Goal: Task Accomplishment & Management: Manage account settings

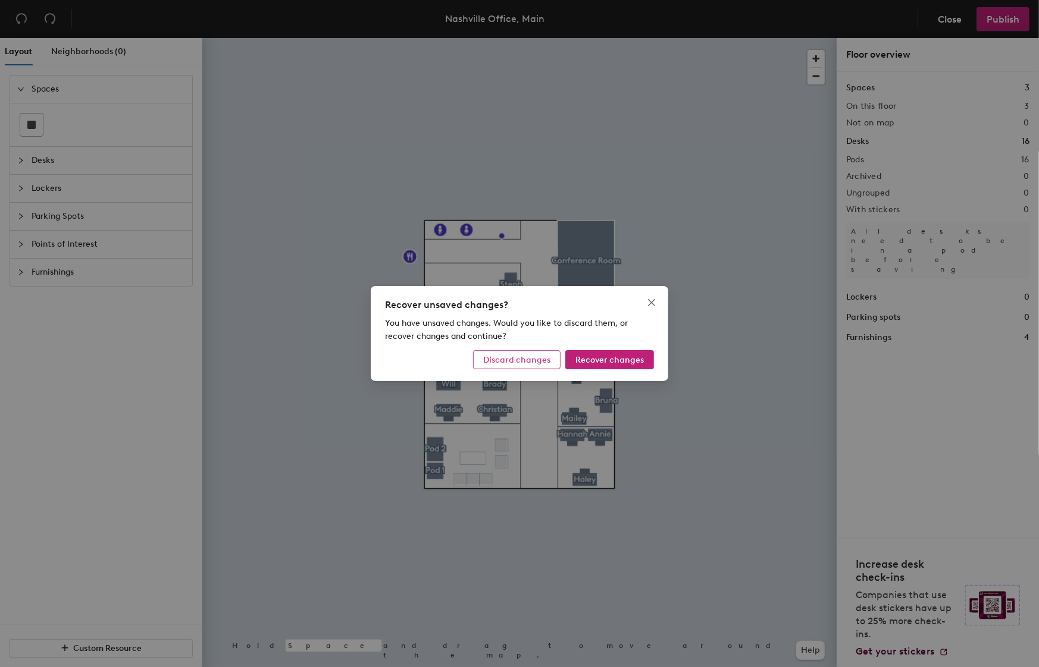
click at [532, 359] on span "Discard changes" at bounding box center [516, 360] width 67 height 10
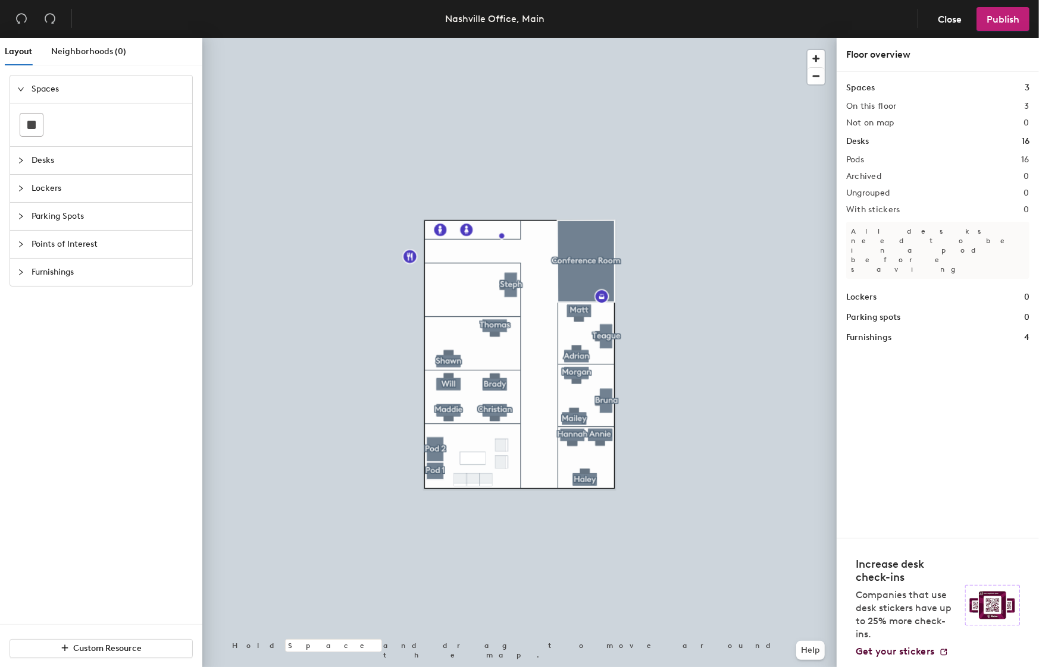
click at [33, 163] on span "Desks" at bounding box center [108, 160] width 153 height 27
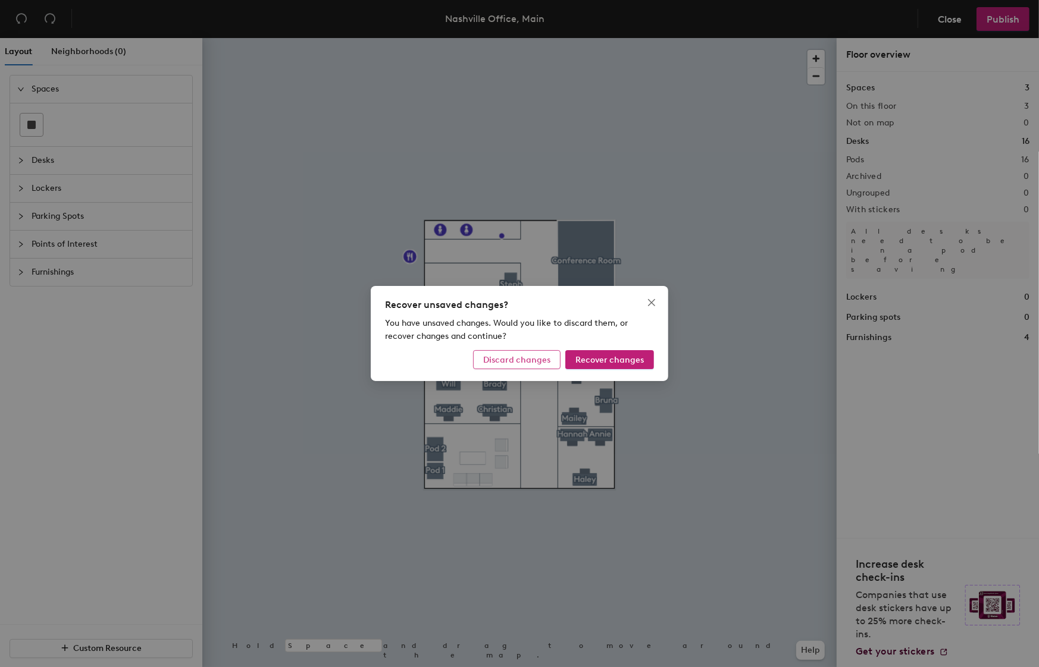
click at [548, 362] on span "Discard changes" at bounding box center [516, 360] width 67 height 10
click at [592, 362] on span "Recover changes" at bounding box center [609, 360] width 68 height 10
click at [518, 363] on span "Discard changes" at bounding box center [516, 360] width 67 height 10
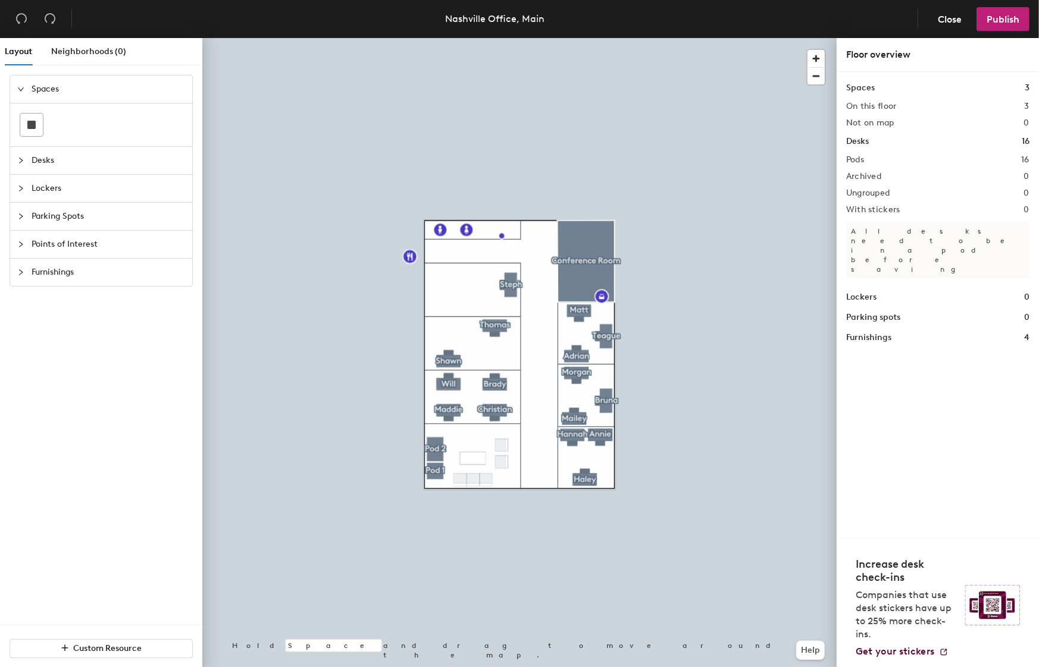
click at [1030, 144] on div "Spaces 3 On this floor 3 Not on map 0 Desks 16 Pods 16 Archived 0 Ungrouped 0 W…" at bounding box center [937, 305] width 202 height 466
click at [1025, 156] on h2 "16" at bounding box center [1025, 160] width 8 height 10
click at [1013, 83] on div "Spaces 3" at bounding box center [937, 87] width 183 height 13
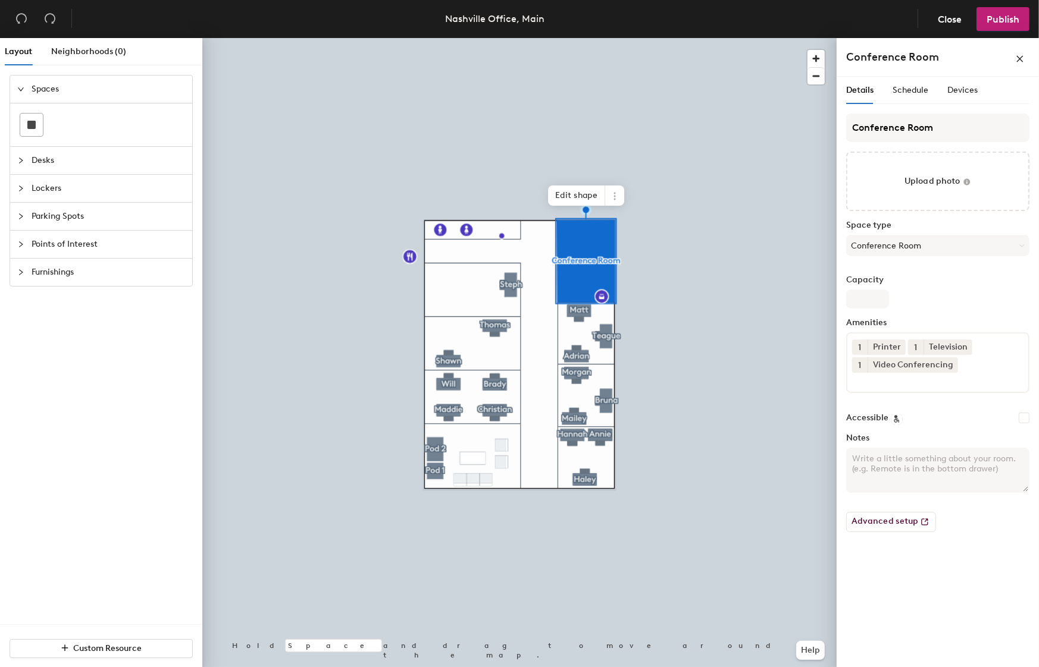
click at [575, 38] on div at bounding box center [519, 38] width 634 height 0
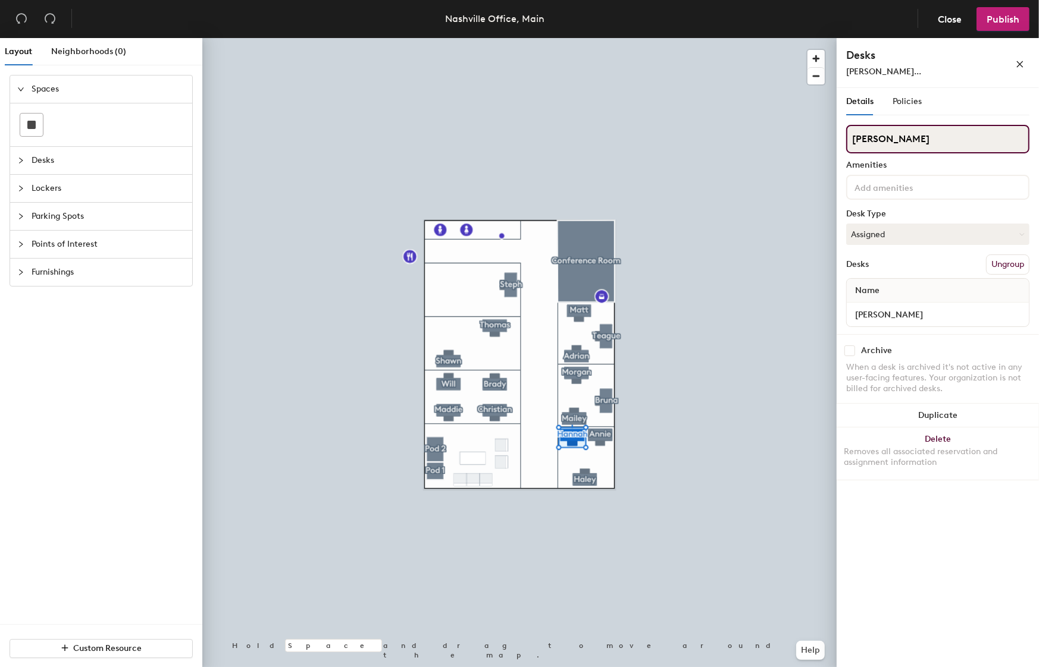
click at [814, 139] on div "Layout Neighborhoods (0) Spaces Desks Lockers Parking Spots Points of Interest …" at bounding box center [519, 355] width 1039 height 634
type input "Aaron"
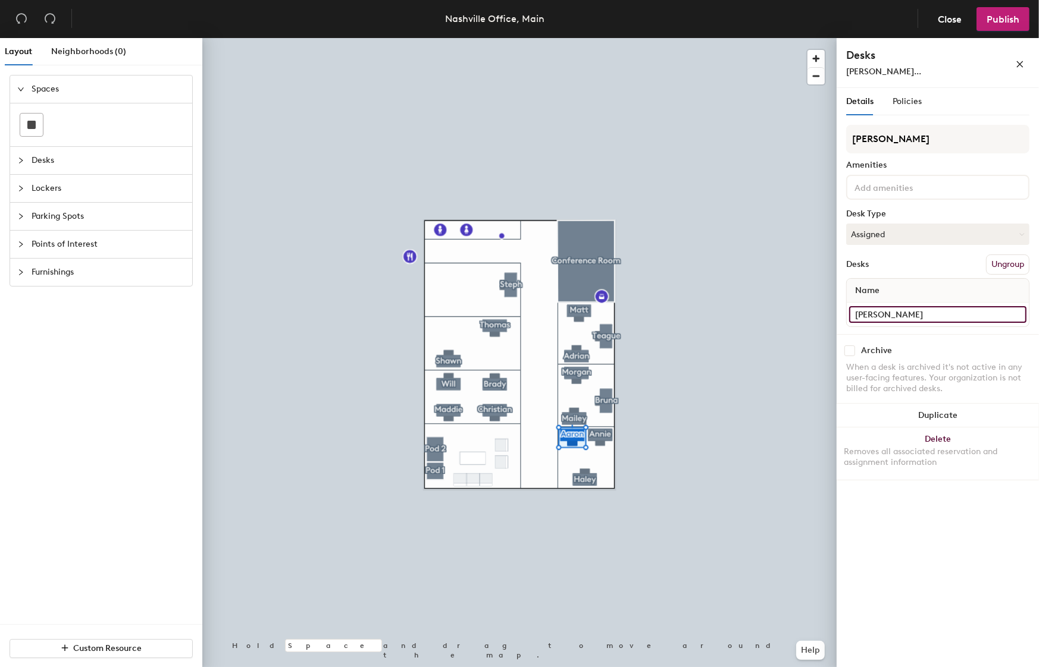
click at [960, 316] on input "Hannah VanMeter" at bounding box center [937, 314] width 177 height 17
type input "Aaron Acosta"
click at [1003, 21] on span "Publish" at bounding box center [1002, 19] width 33 height 11
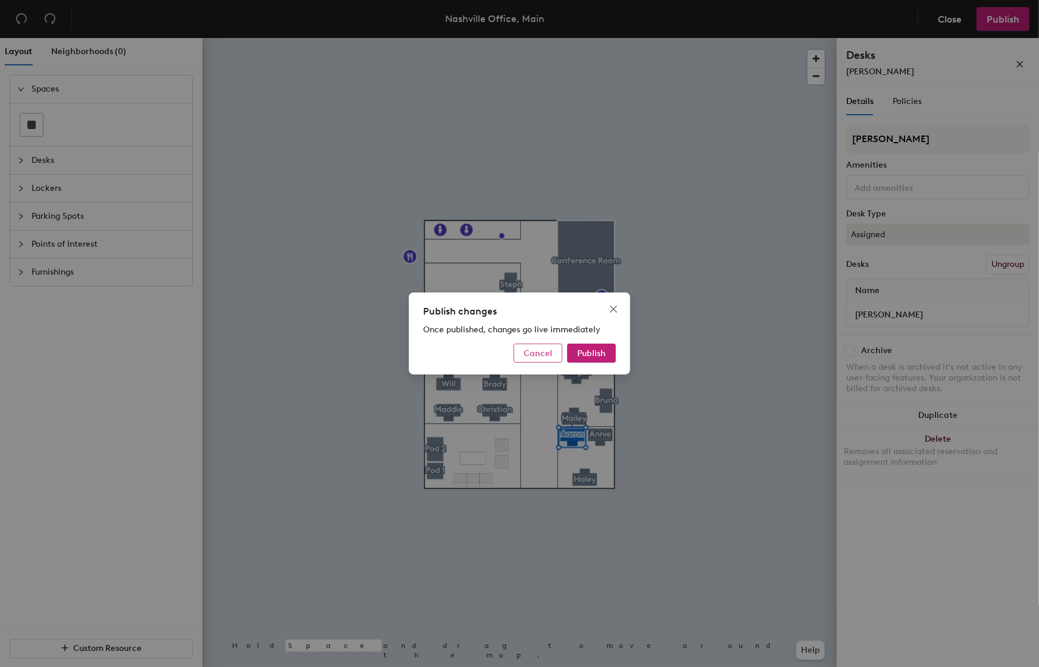
click at [541, 353] on span "Cancel" at bounding box center [537, 354] width 29 height 10
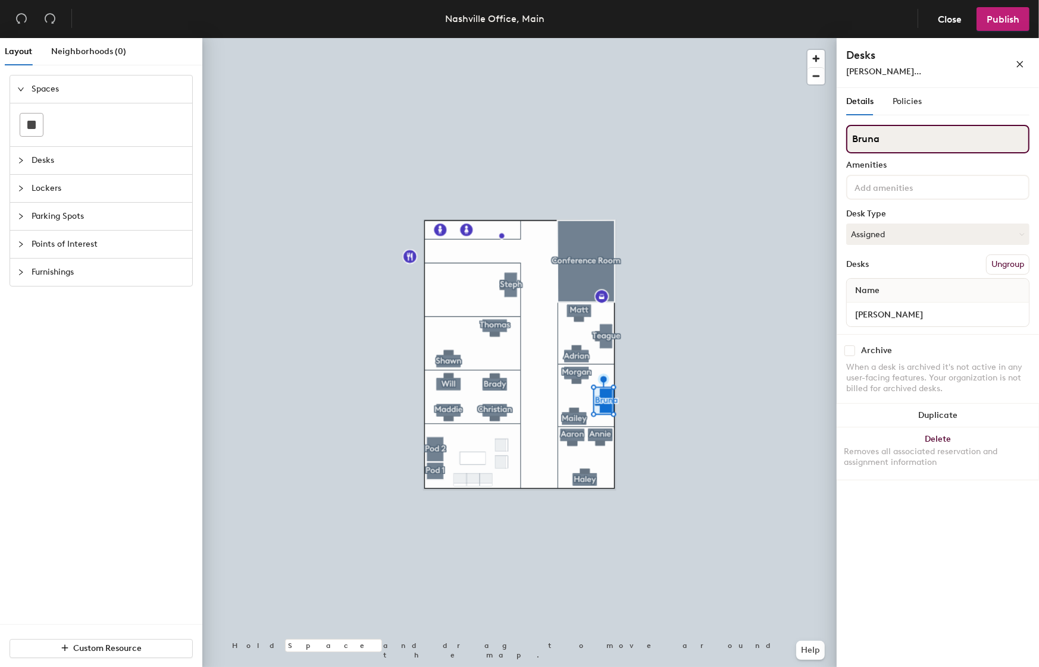
drag, startPoint x: 911, startPoint y: 139, endPoint x: 850, endPoint y: 139, distance: 61.3
click at [850, 139] on input "Bruna" at bounding box center [937, 139] width 183 height 29
type input "Brynnan"
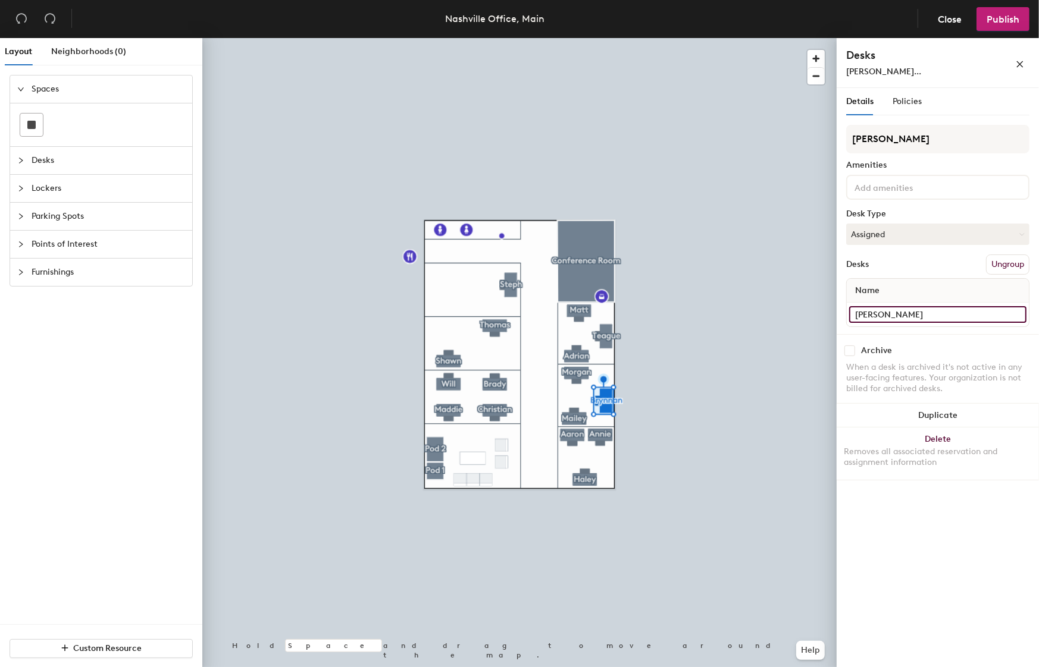
drag, startPoint x: 931, startPoint y: 313, endPoint x: 842, endPoint y: 310, distance: 89.9
click at [842, 313] on div "Details Policies Brynnan Amenities Desk Type Assigned Desks Ungroup Name Bruna …" at bounding box center [937, 380] width 202 height 584
type input "Brynnan Smith"
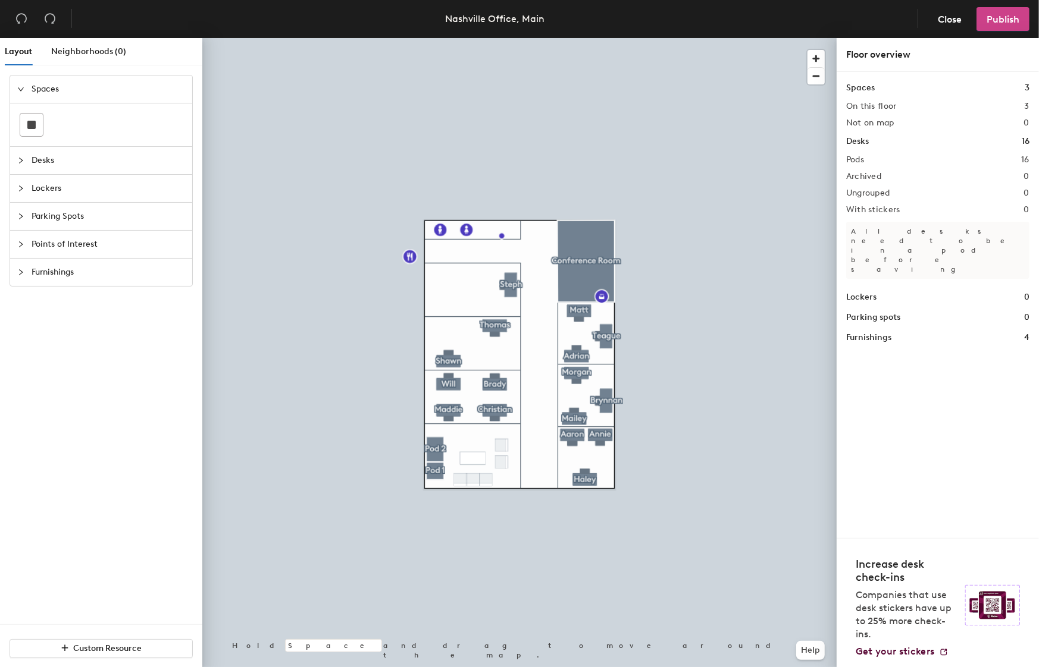
click at [1013, 26] on button "Publish" at bounding box center [1002, 19] width 53 height 24
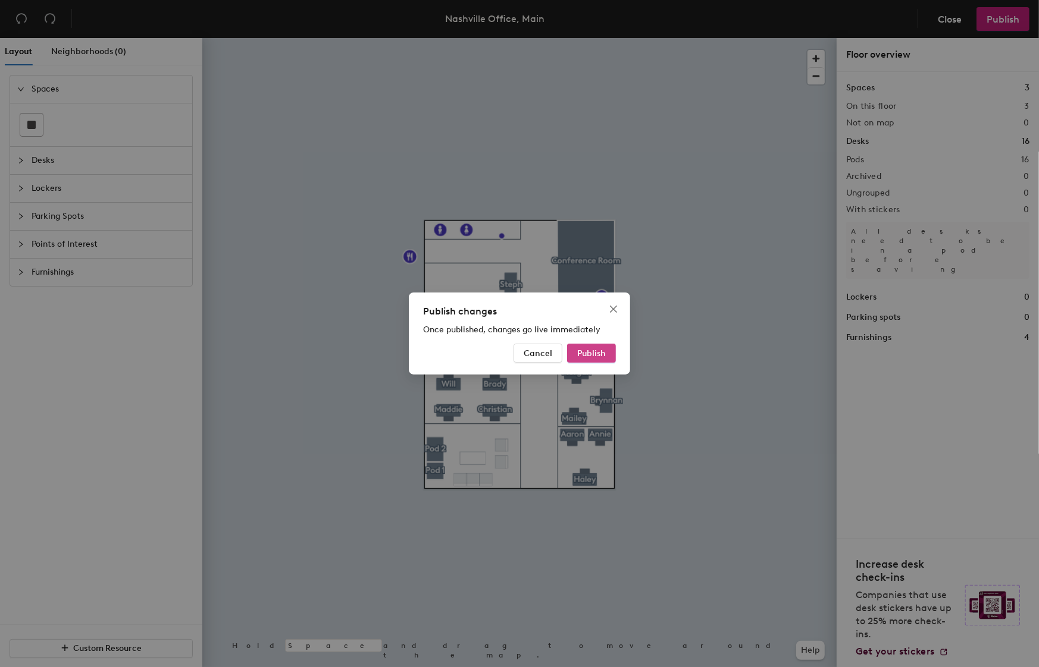
click at [591, 349] on span "Publish" at bounding box center [591, 354] width 29 height 10
